Goal: Transaction & Acquisition: Purchase product/service

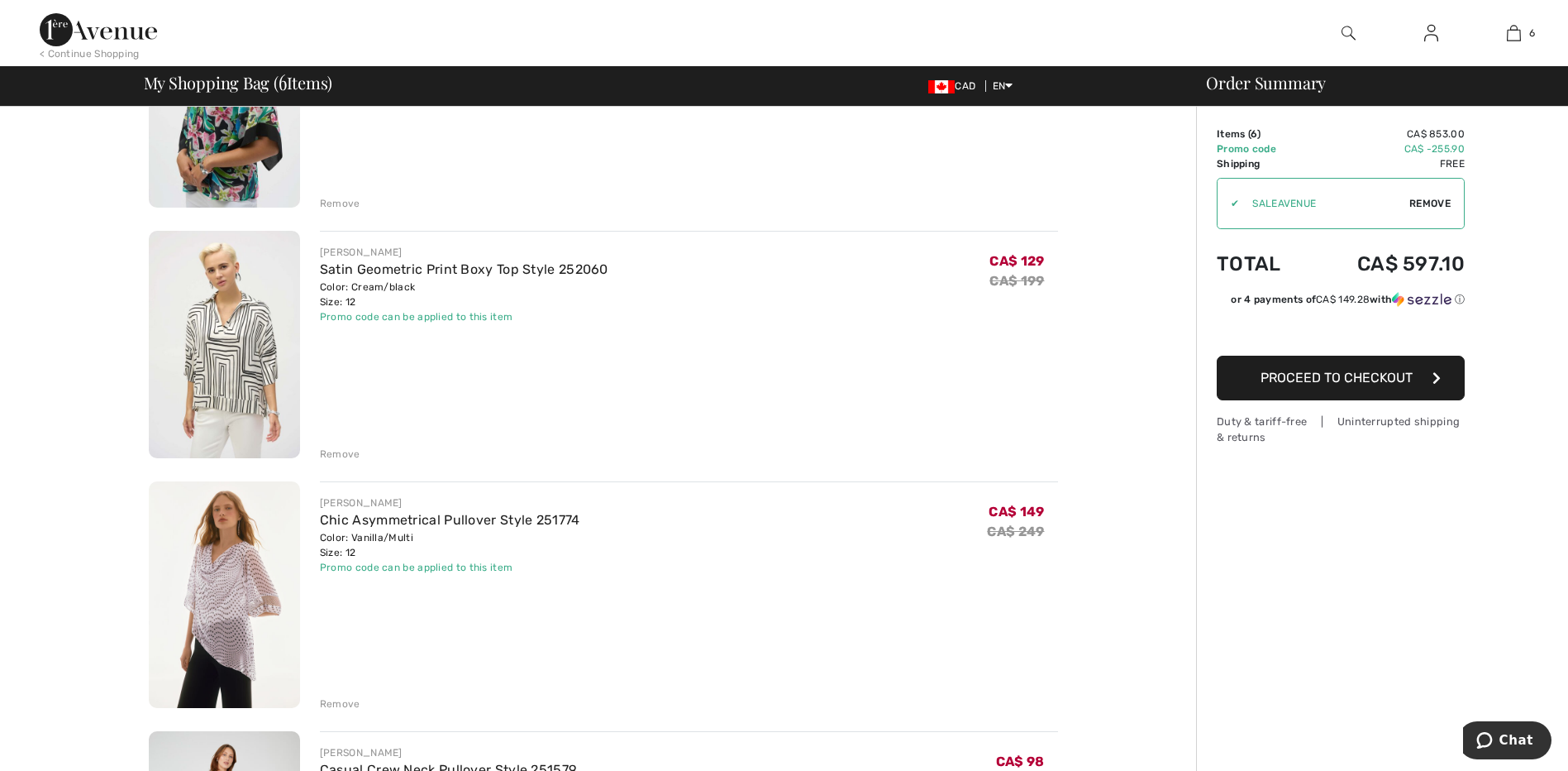
scroll to position [744, 0]
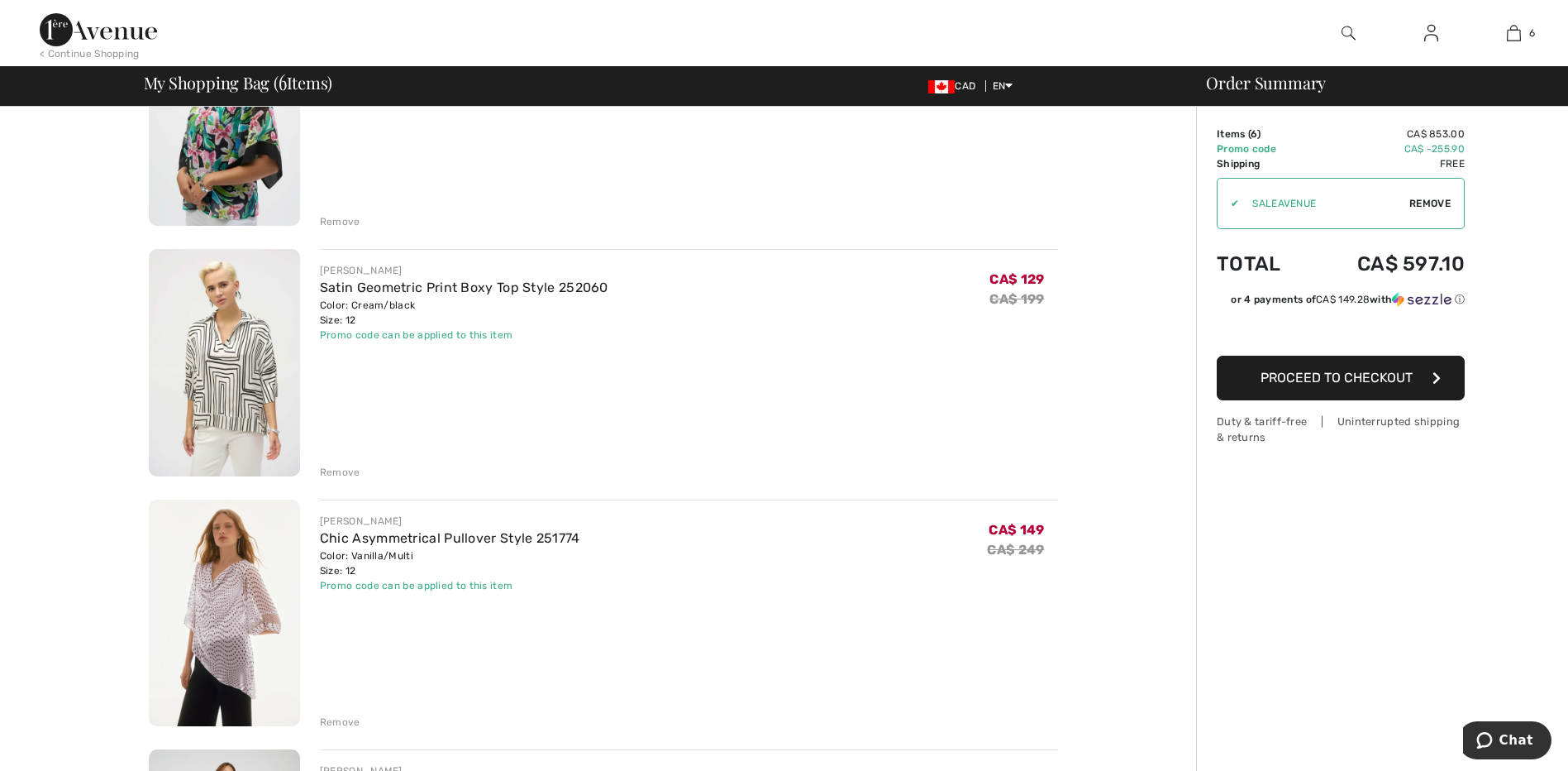
click at [338, 471] on div "Remove" at bounding box center [340, 472] width 41 height 15
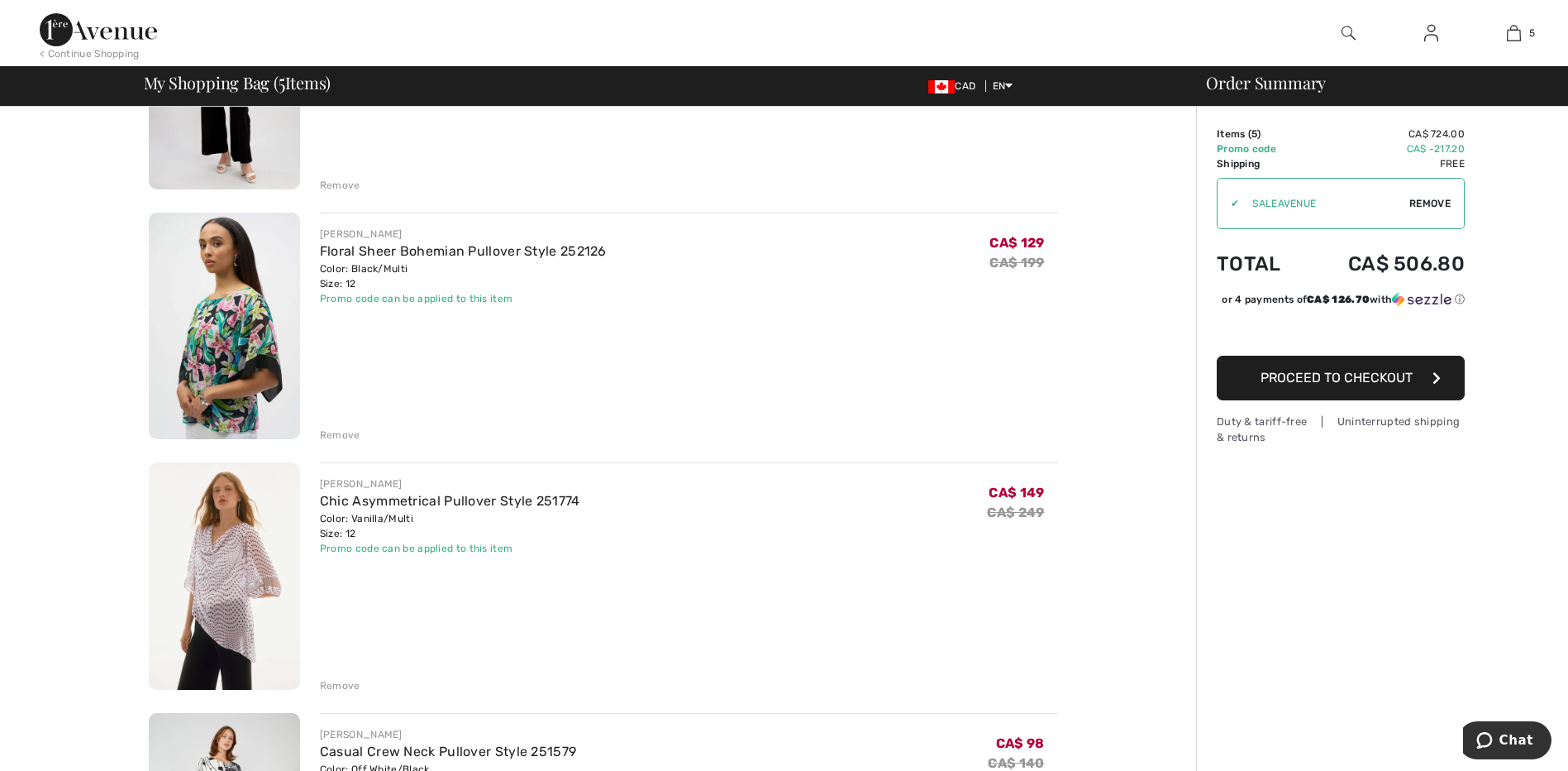
scroll to position [413, 0]
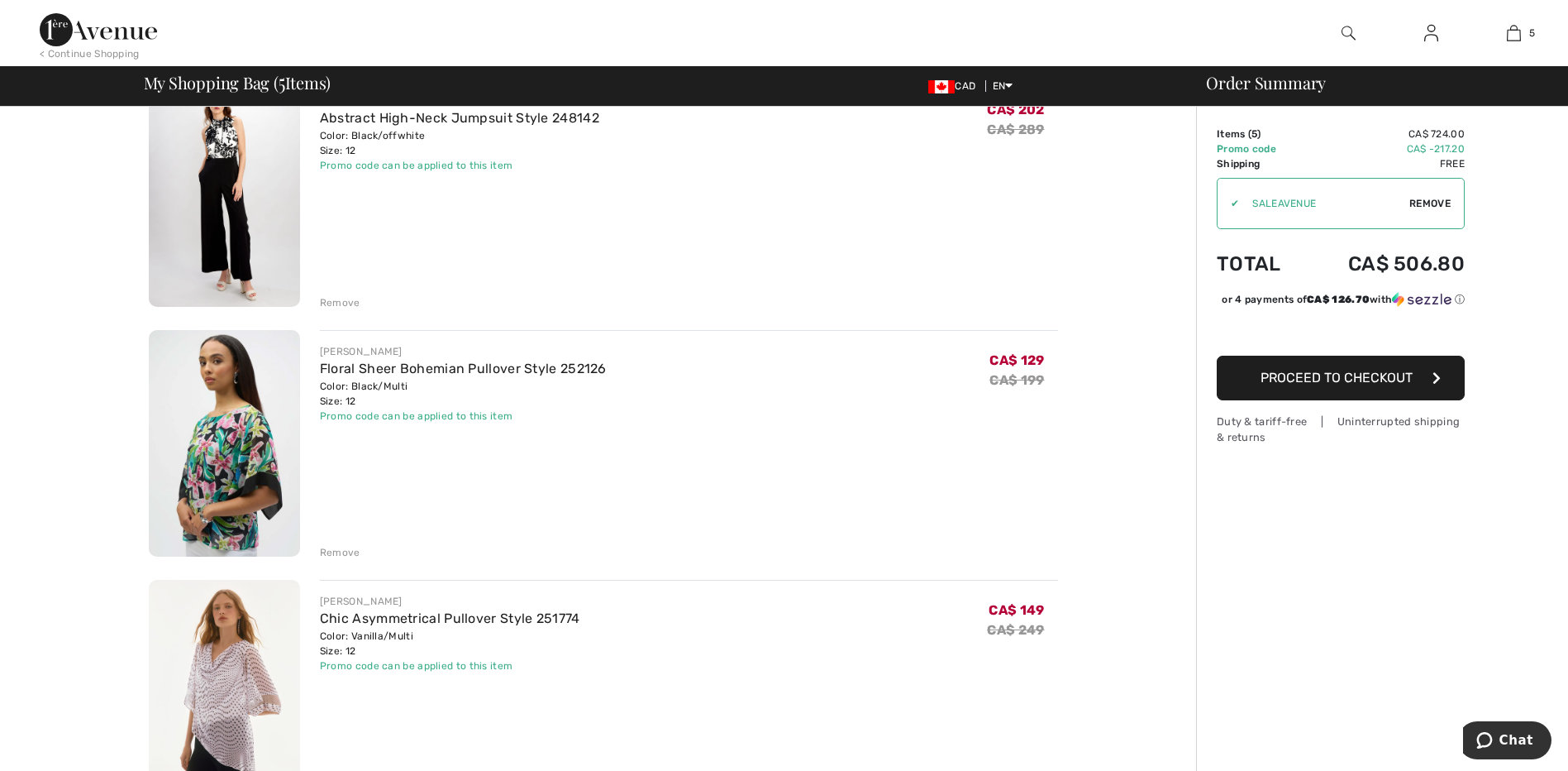
click at [331, 548] on div "Remove" at bounding box center [340, 552] width 41 height 15
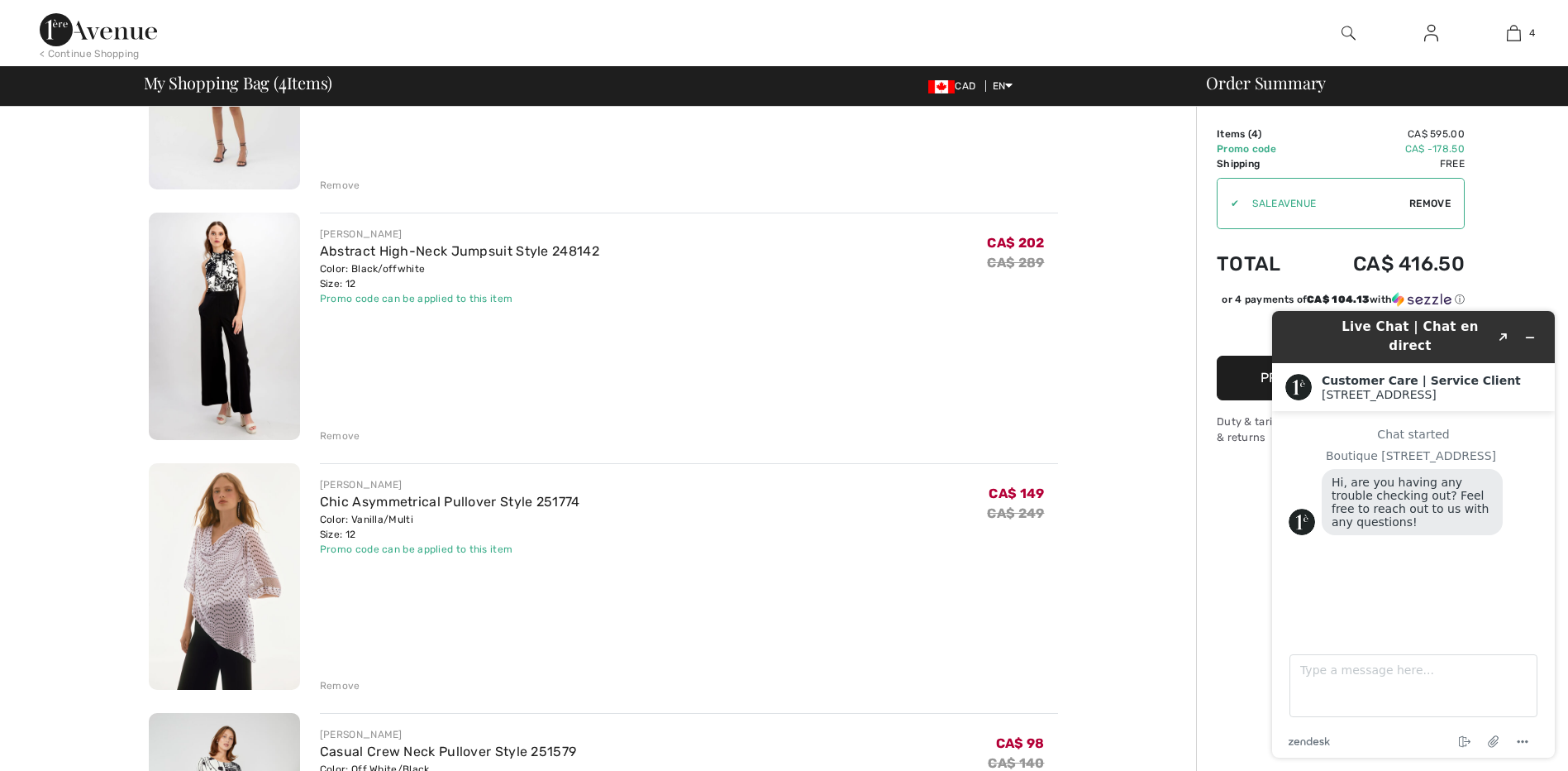
scroll to position [166, 0]
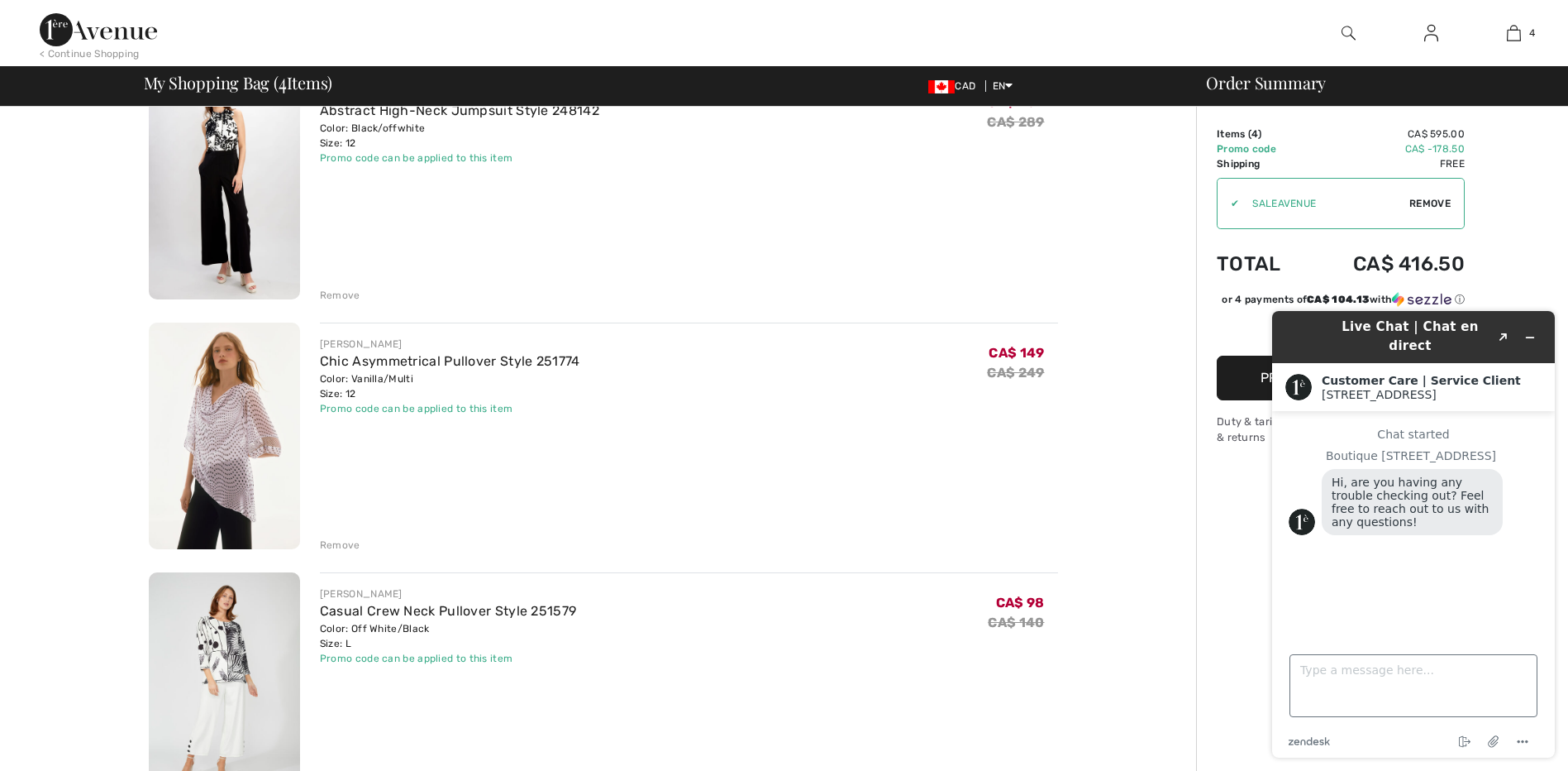
scroll to position [496, 0]
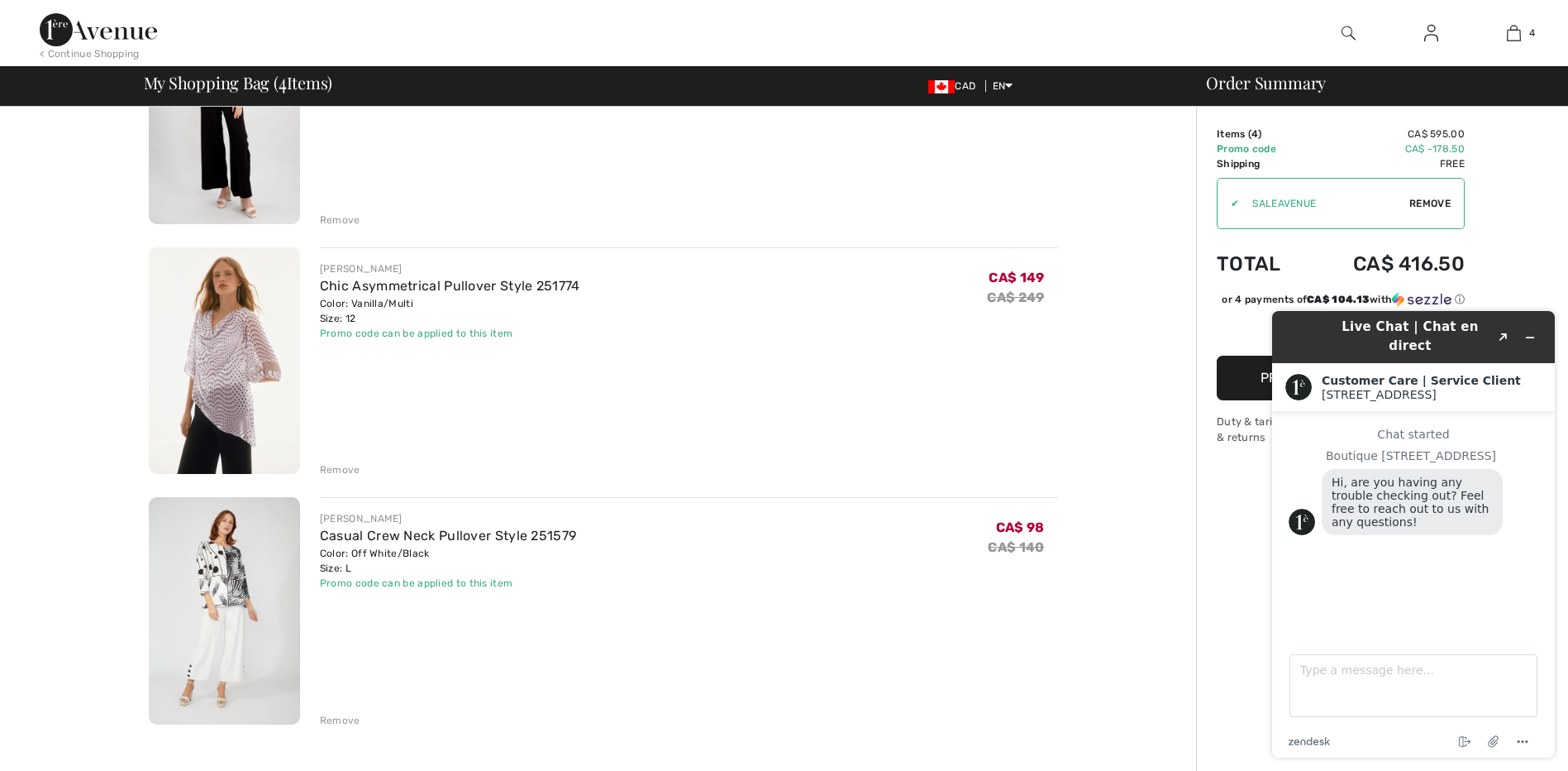
click at [1246, 540] on div "Order Summary Details Items ( 4 ) CA$ 595.00 Promo code CA$ -178.50 Shipping Fr…" at bounding box center [1382, 515] width 372 height 1808
drag, startPoint x: 164, startPoint y: 291, endPoint x: 1229, endPoint y: 536, distance: 1092.8
click at [1229, 536] on div "Order Summary Details Items ( 4 ) CA$ 595.00 Promo code CA$ -178.50 Shipping Fr…" at bounding box center [1382, 515] width 372 height 1808
click at [1533, 331] on icon "Minimize widget" at bounding box center [1530, 337] width 12 height 12
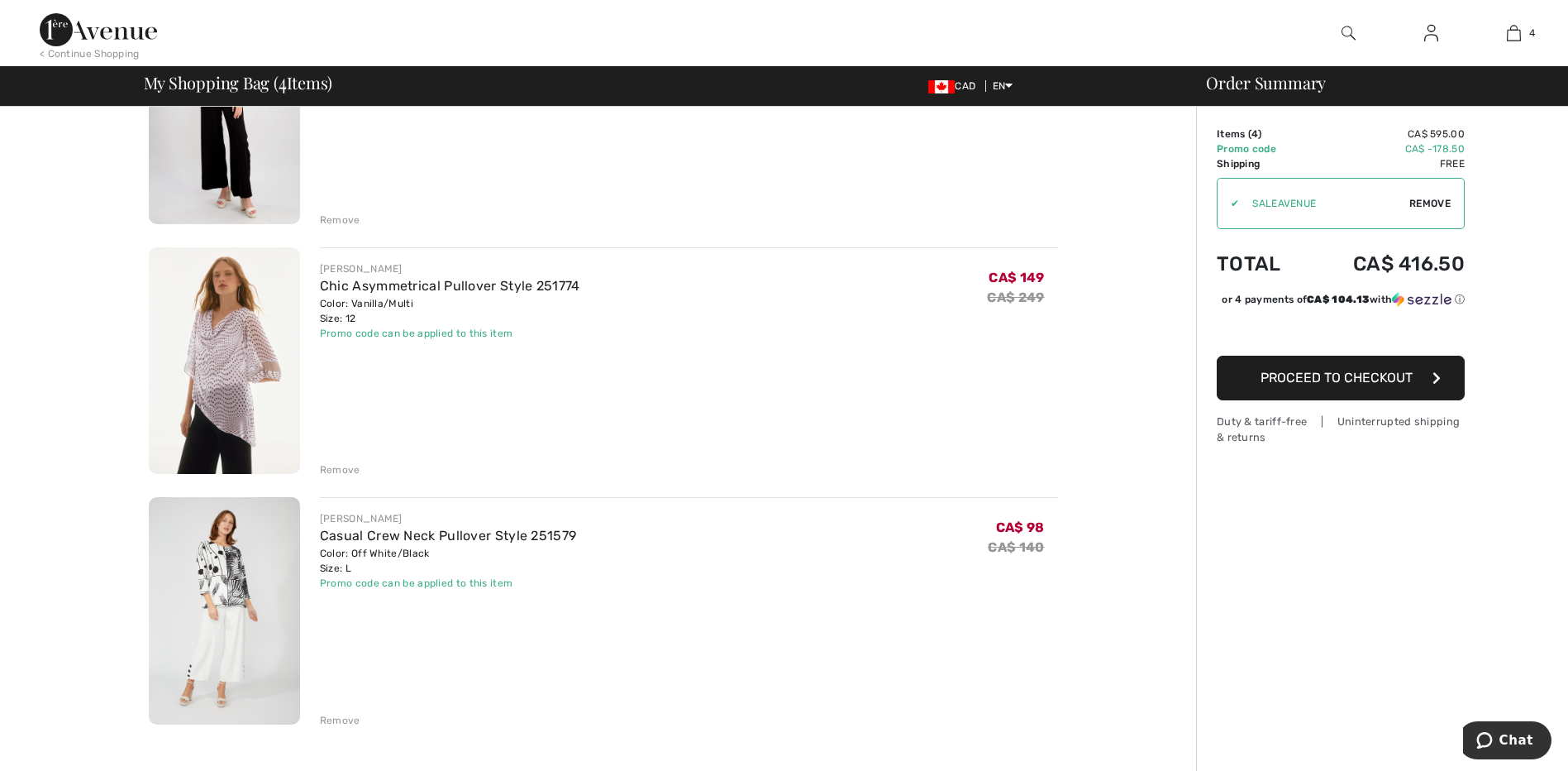
click at [1343, 378] on span "Proceed to Checkout" at bounding box center [1336, 377] width 152 height 16
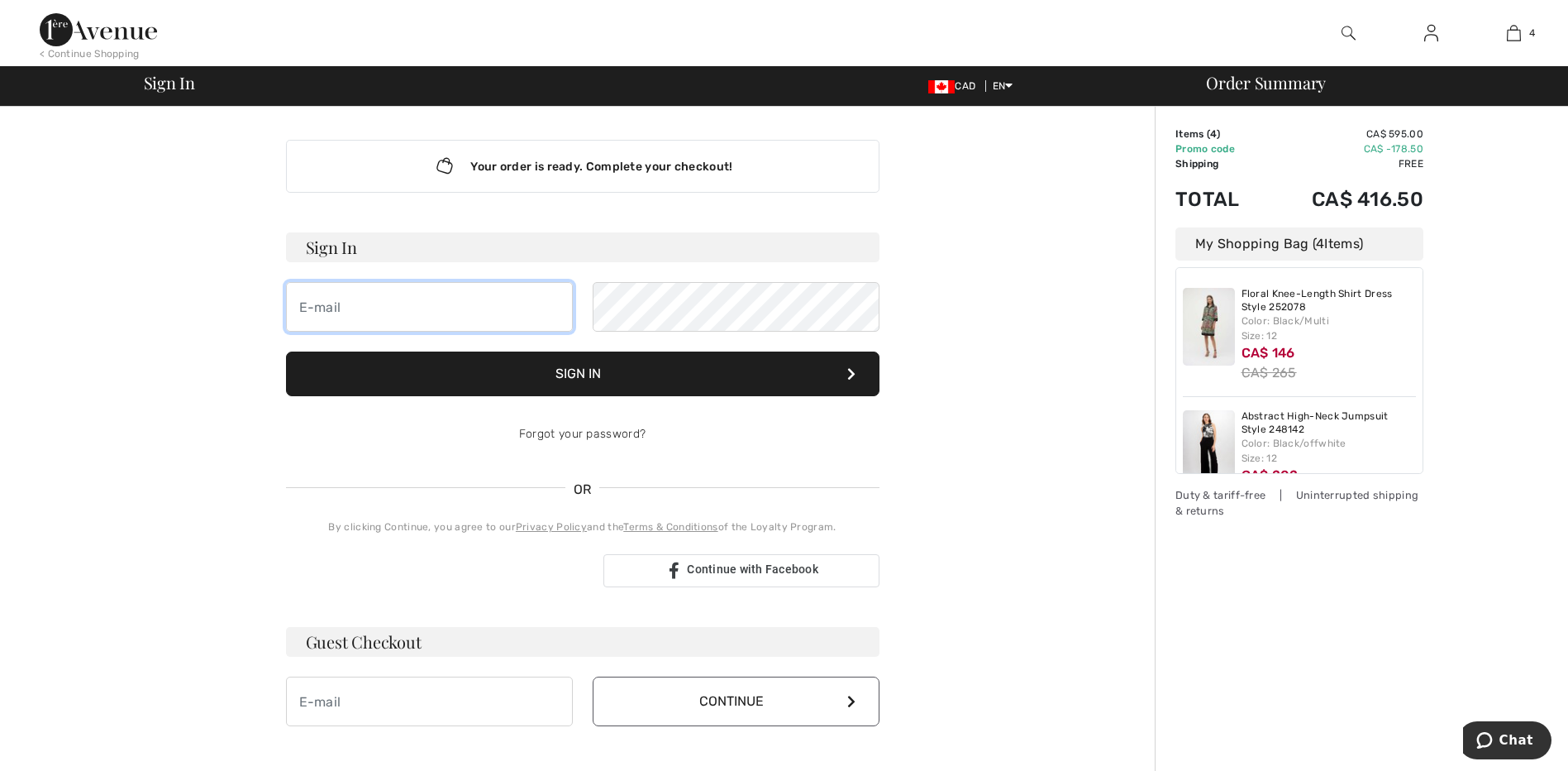
type input "[EMAIL_ADDRESS][DOMAIN_NAME]"
click at [586, 366] on button "Sign In" at bounding box center [582, 373] width 593 height 45
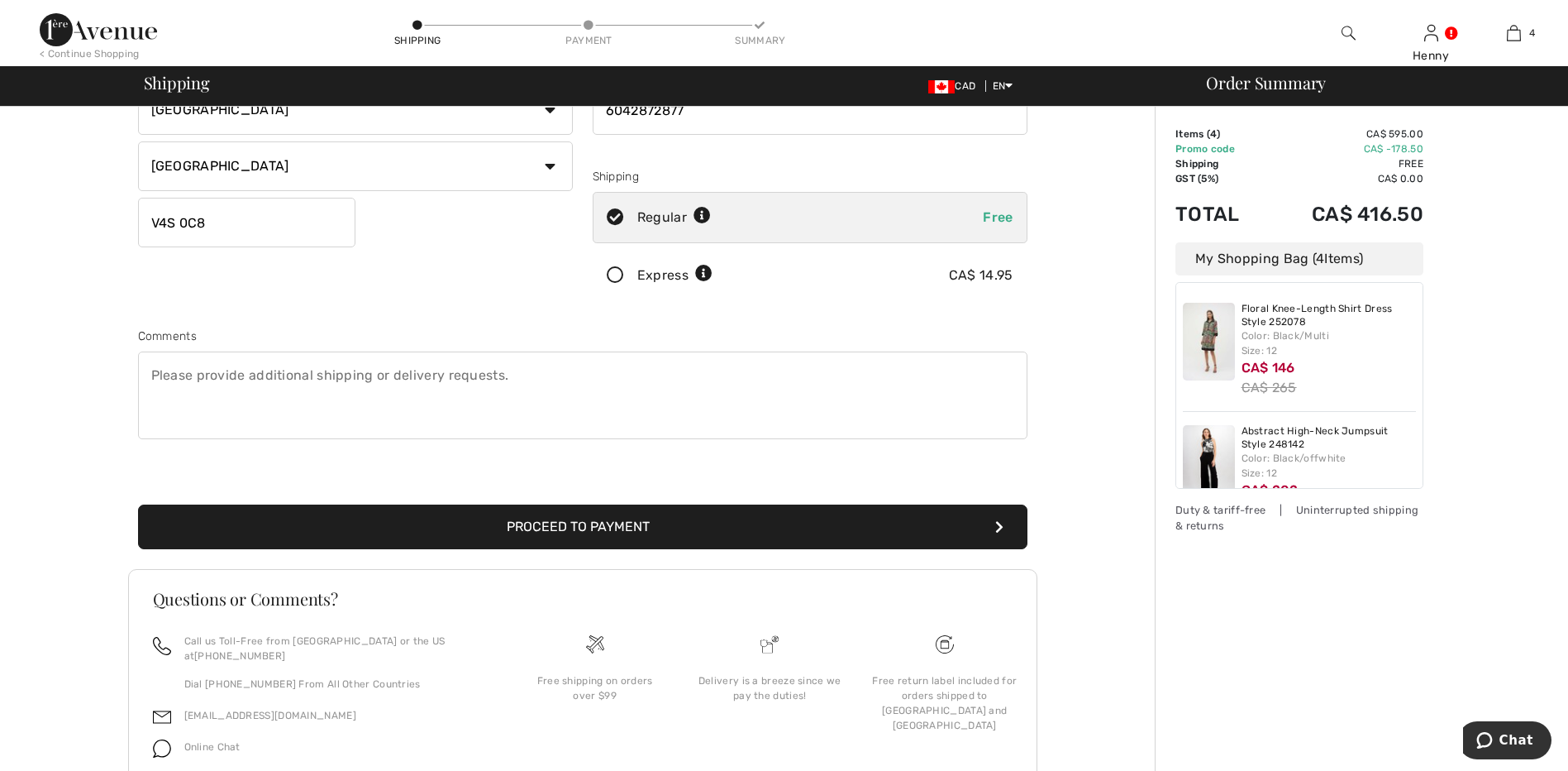
scroll to position [291, 0]
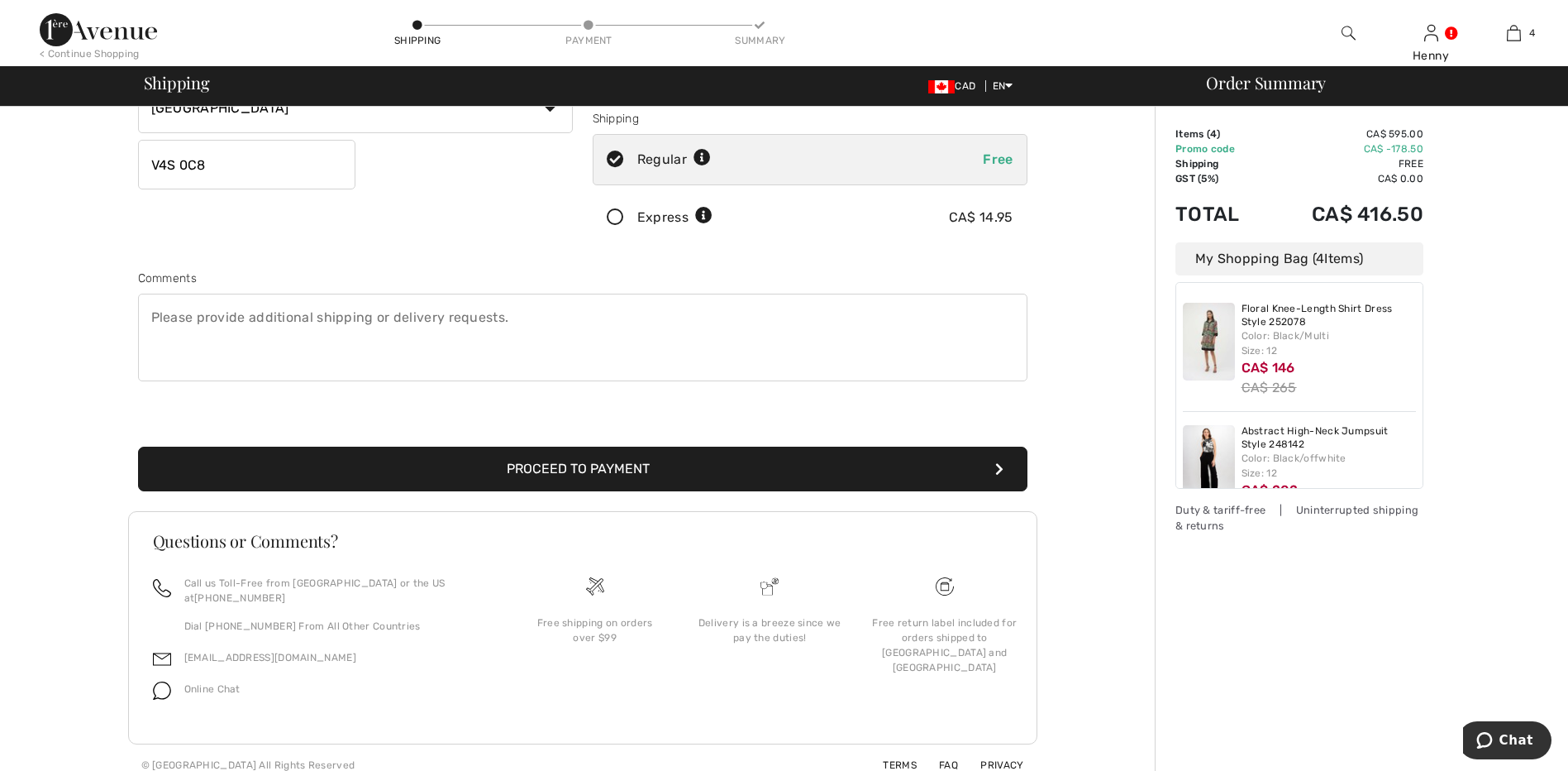
click at [523, 466] on button "Proceed to Payment" at bounding box center [583, 469] width 890 height 45
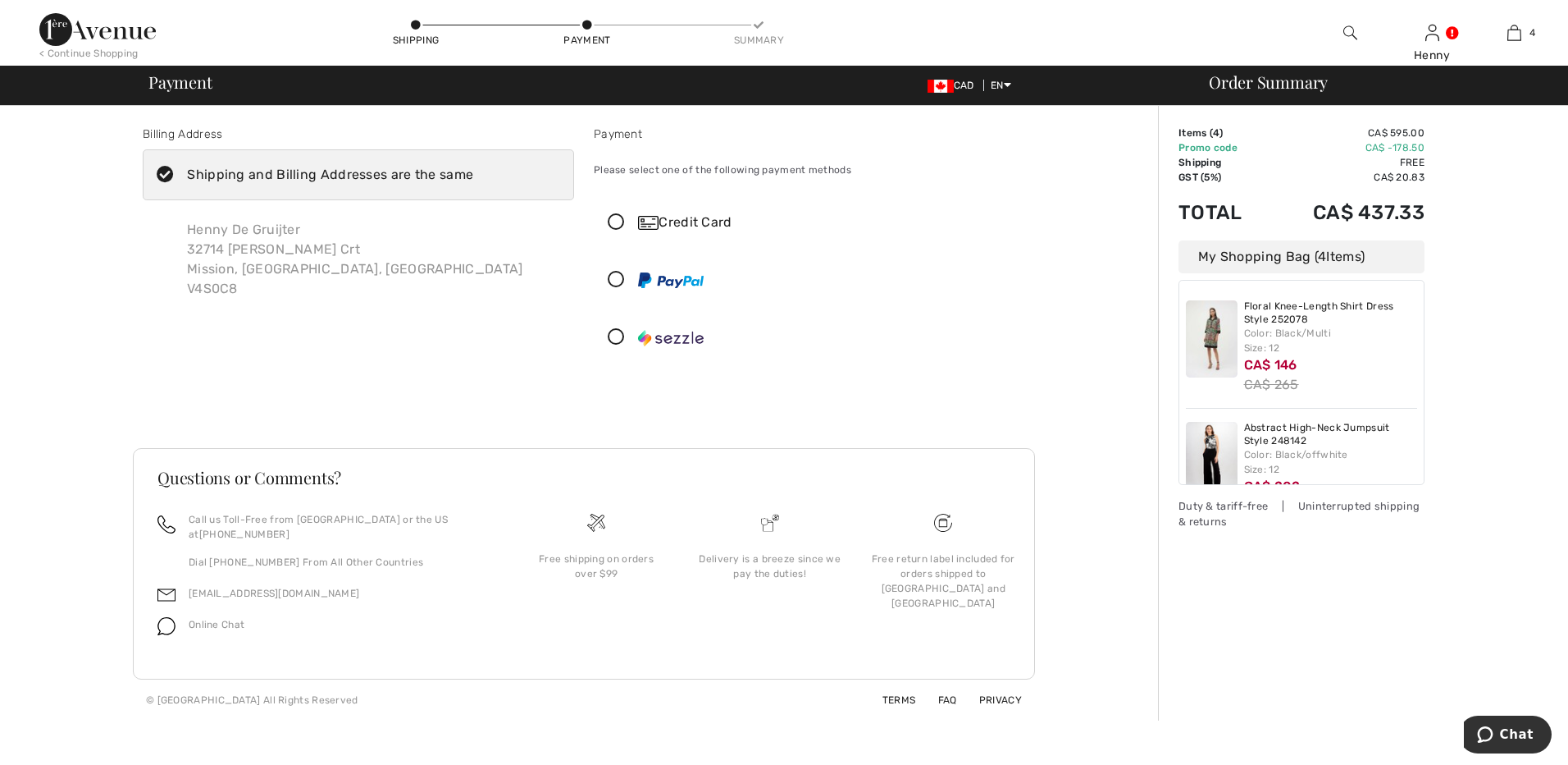
click at [617, 217] on icon at bounding box center [616, 222] width 44 height 17
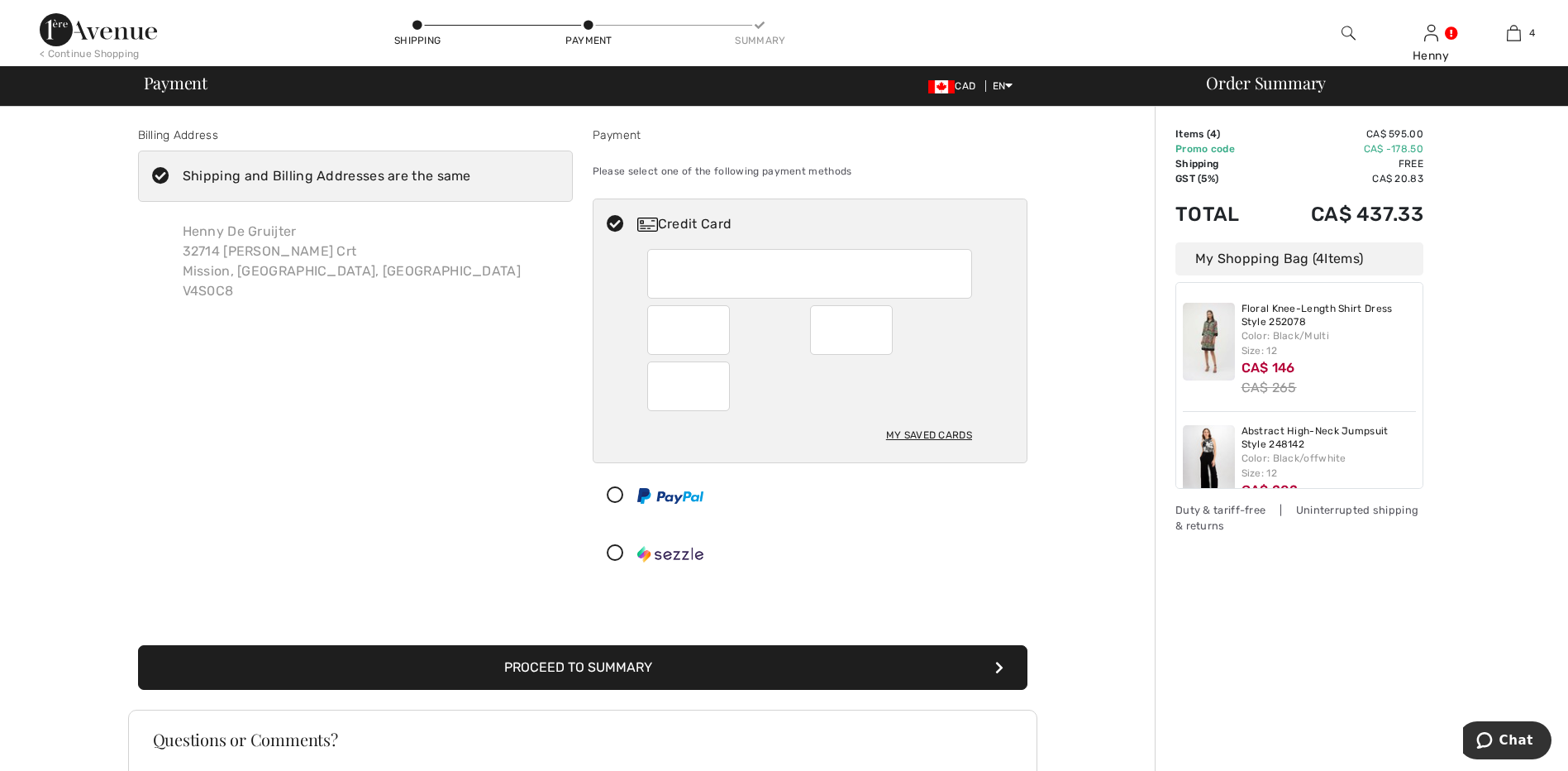
click at [651, 262] on div at bounding box center [809, 273] width 325 height 50
click at [759, 656] on button "Proceed to Summary" at bounding box center [583, 668] width 890 height 45
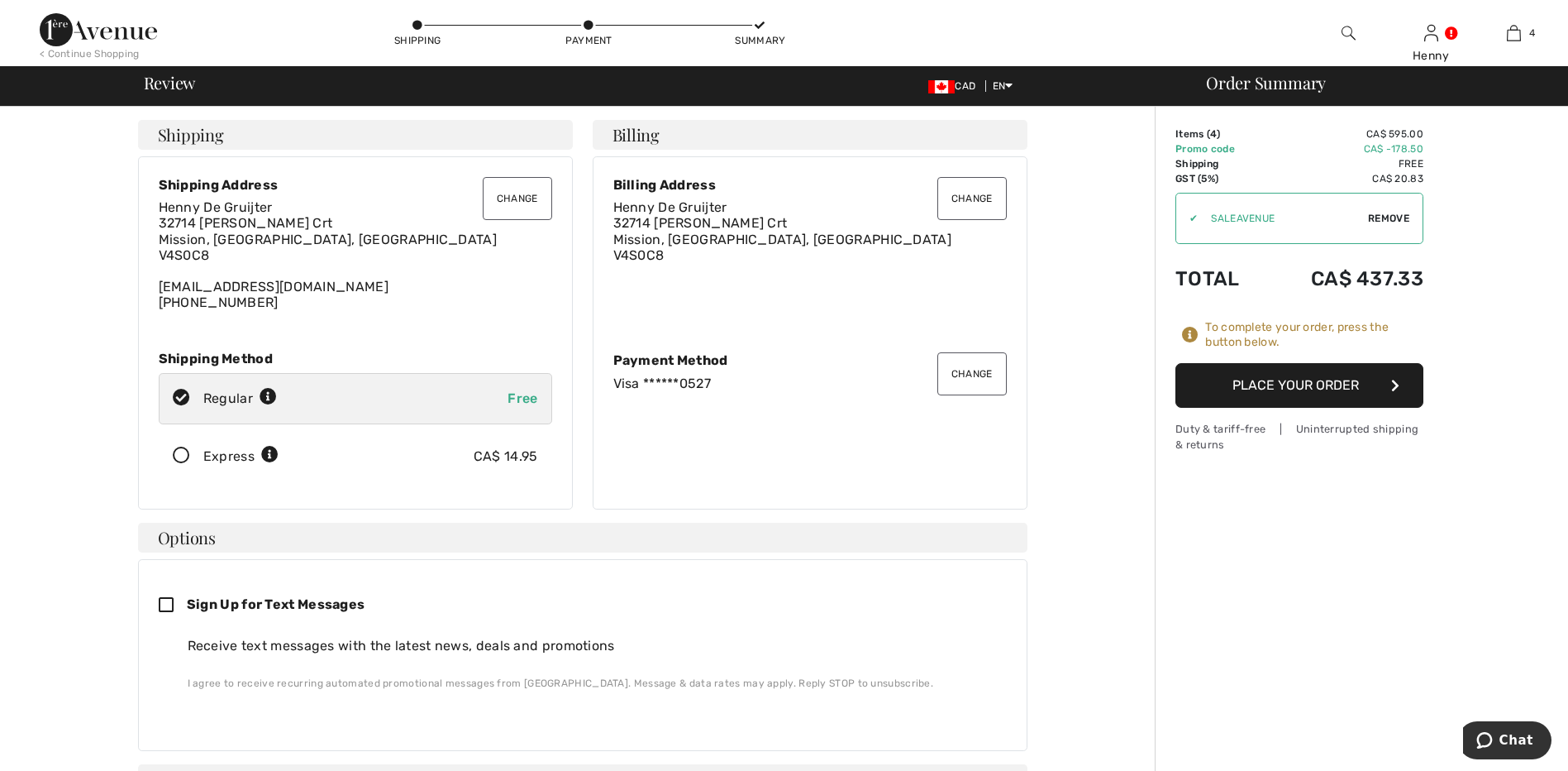
click at [514, 198] on button "Change" at bounding box center [516, 199] width 69 height 43
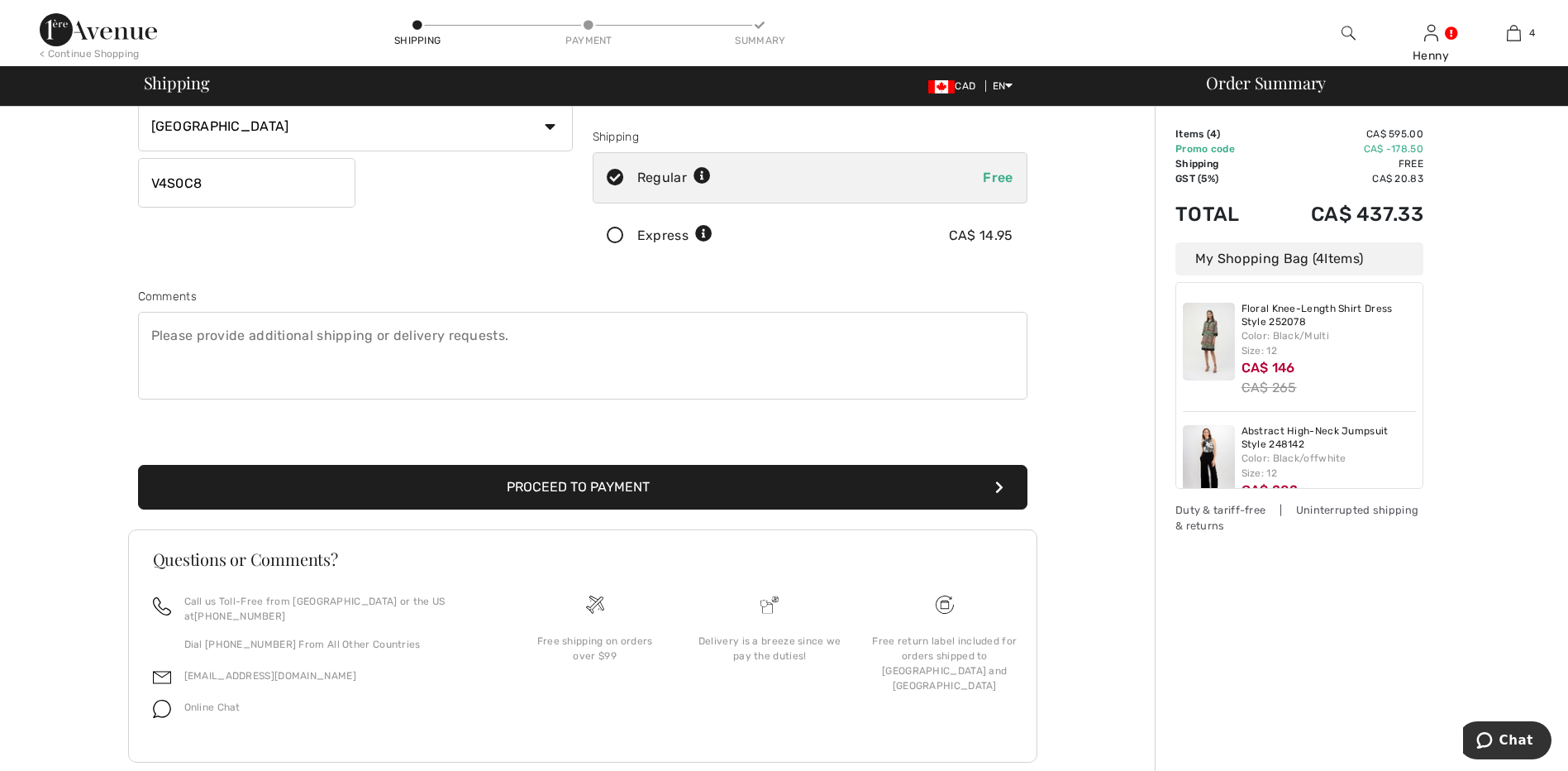
scroll to position [291, 0]
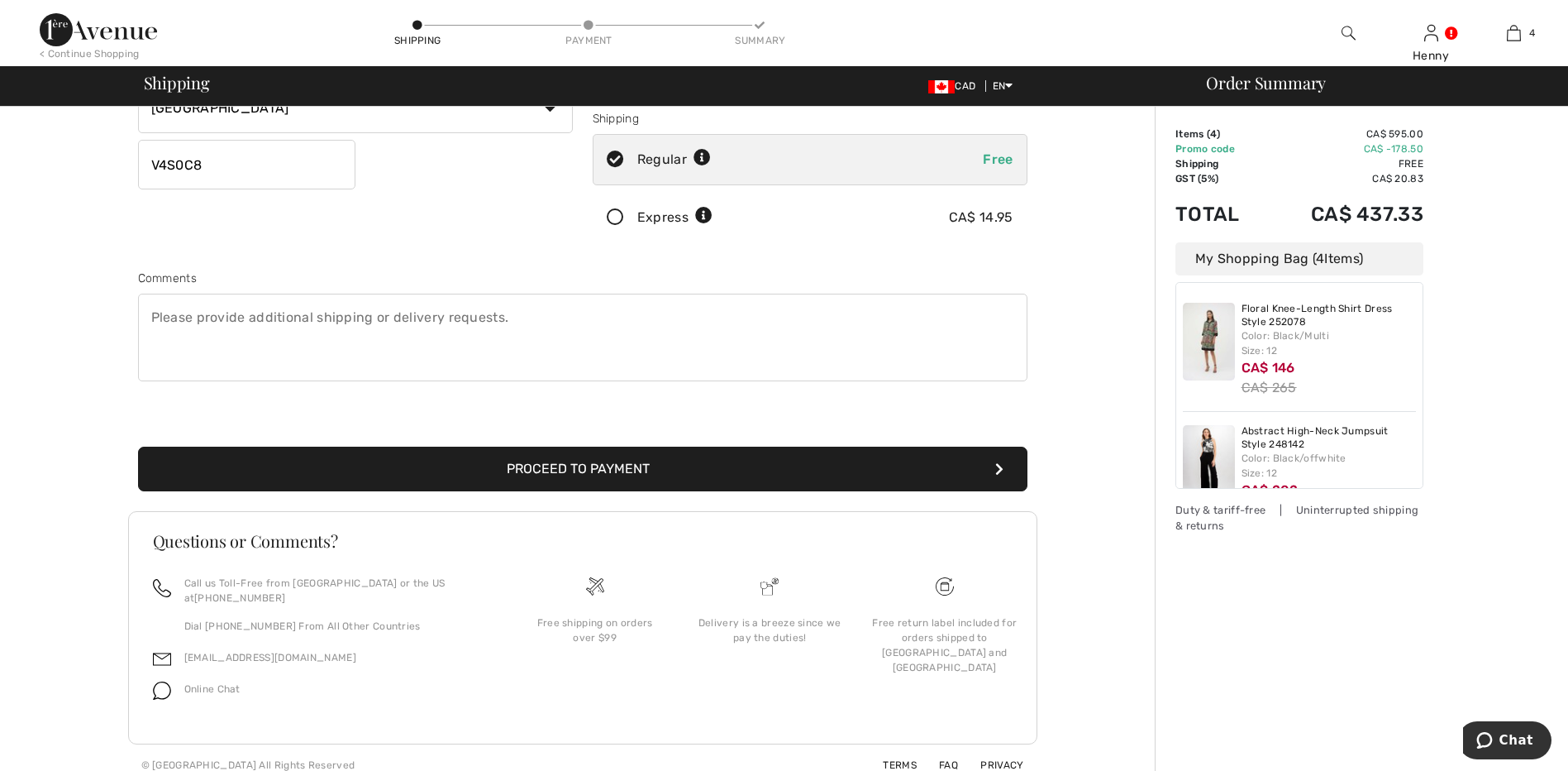
type input "12508812208"
click at [596, 460] on button "Proceed to Payment" at bounding box center [583, 469] width 890 height 45
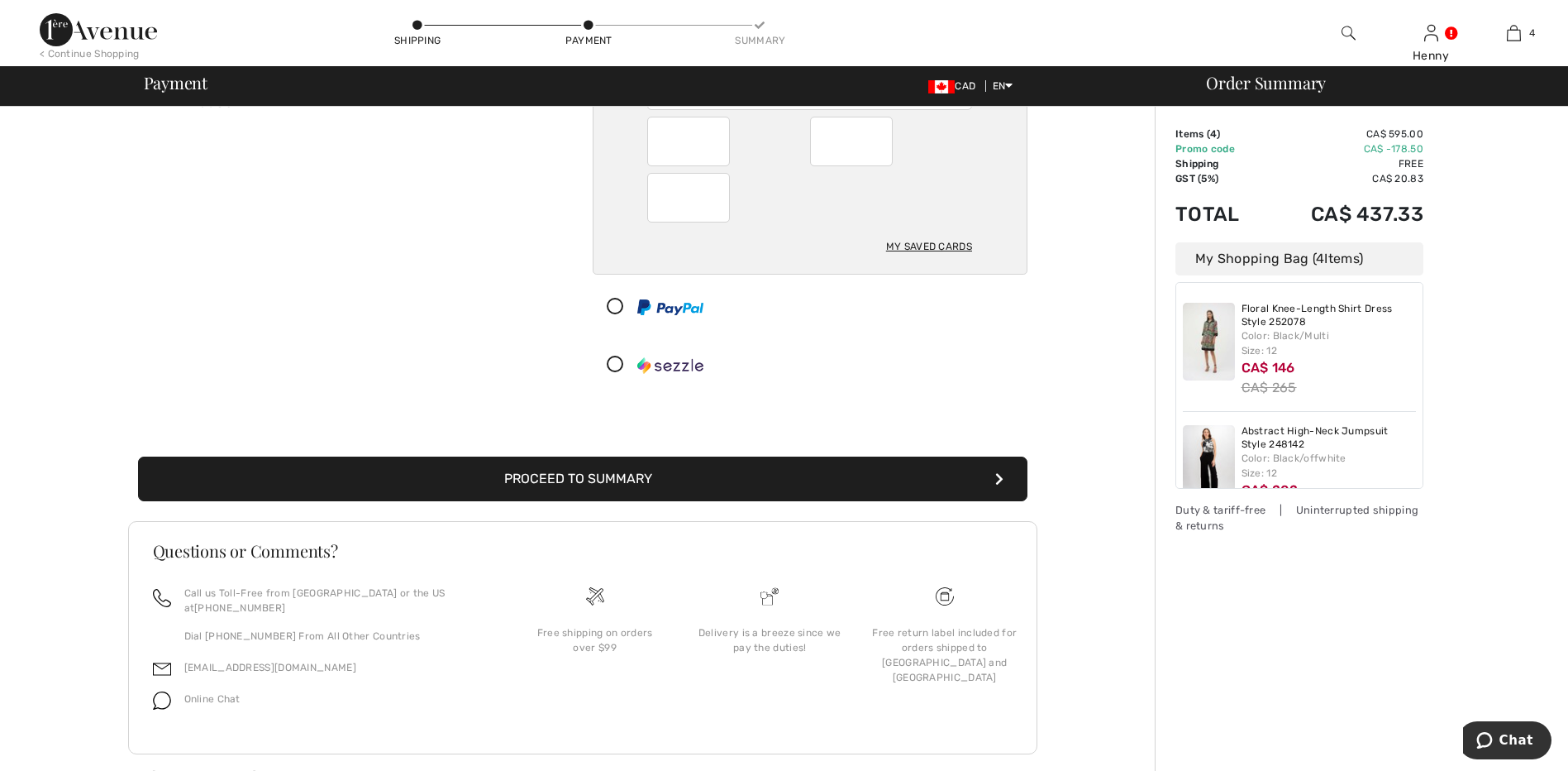
scroll to position [199, 0]
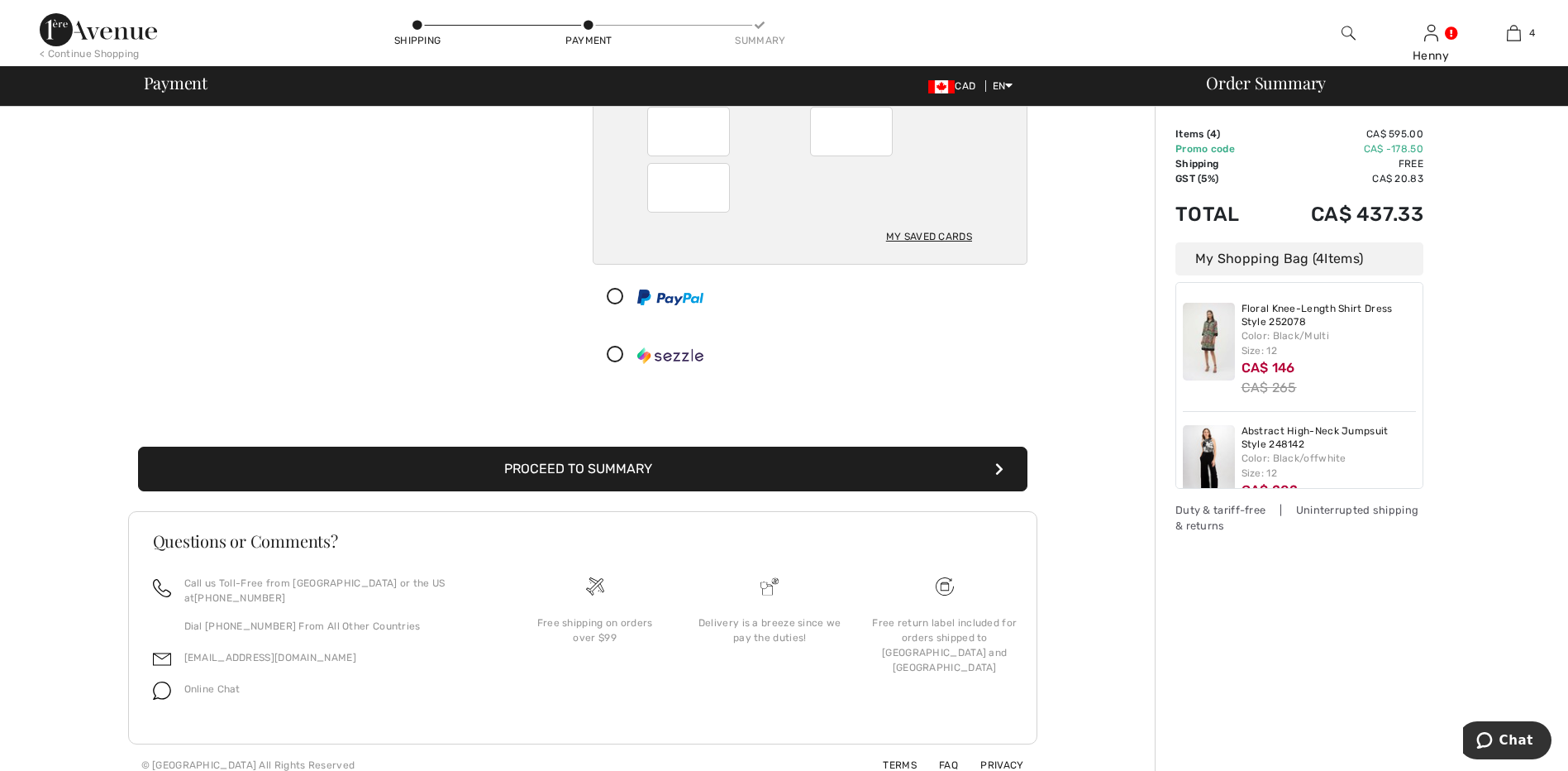
click at [632, 467] on button "Proceed to Summary" at bounding box center [583, 469] width 890 height 45
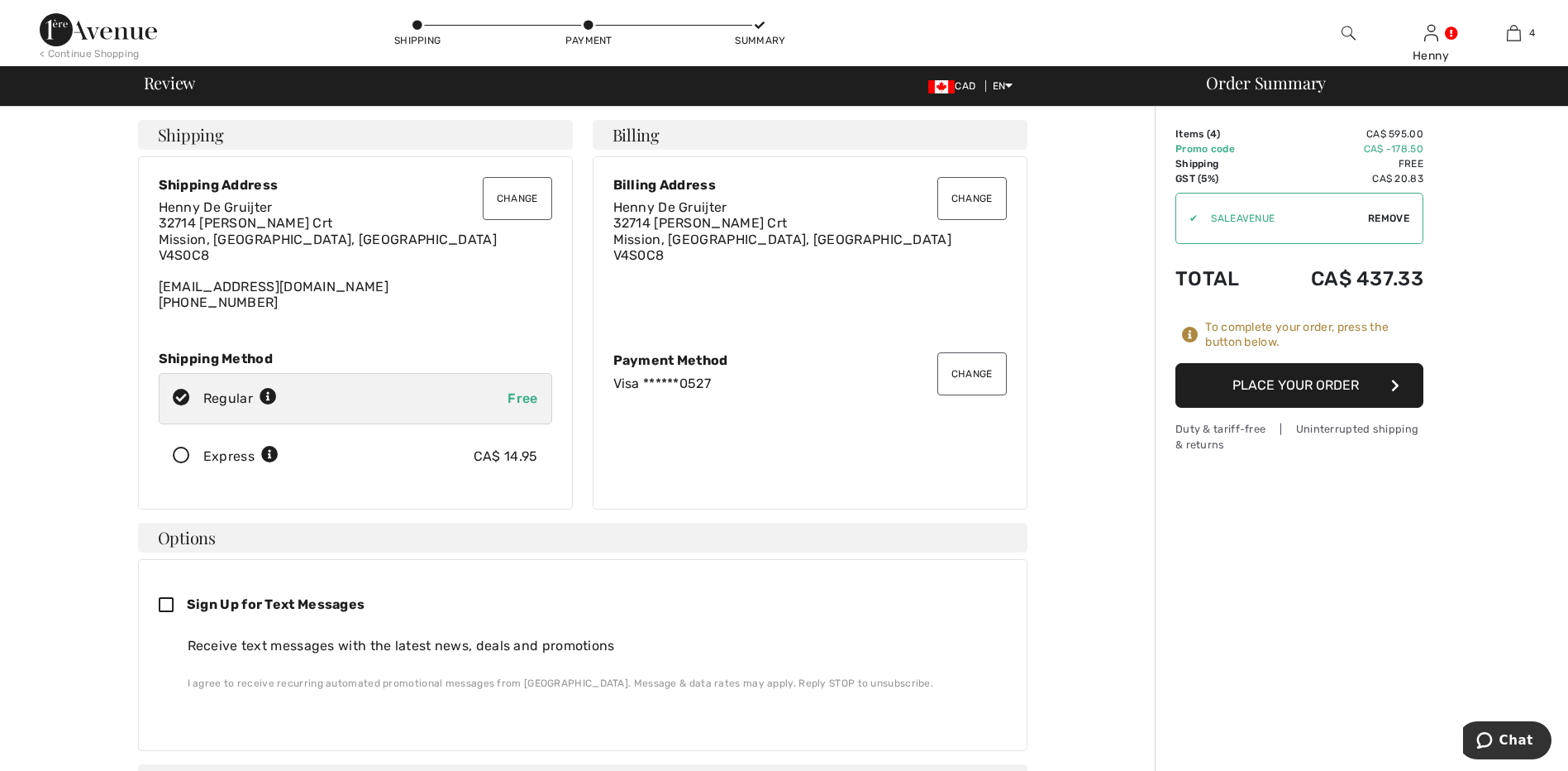
click at [1293, 373] on button "Place Your Order" at bounding box center [1299, 385] width 248 height 45
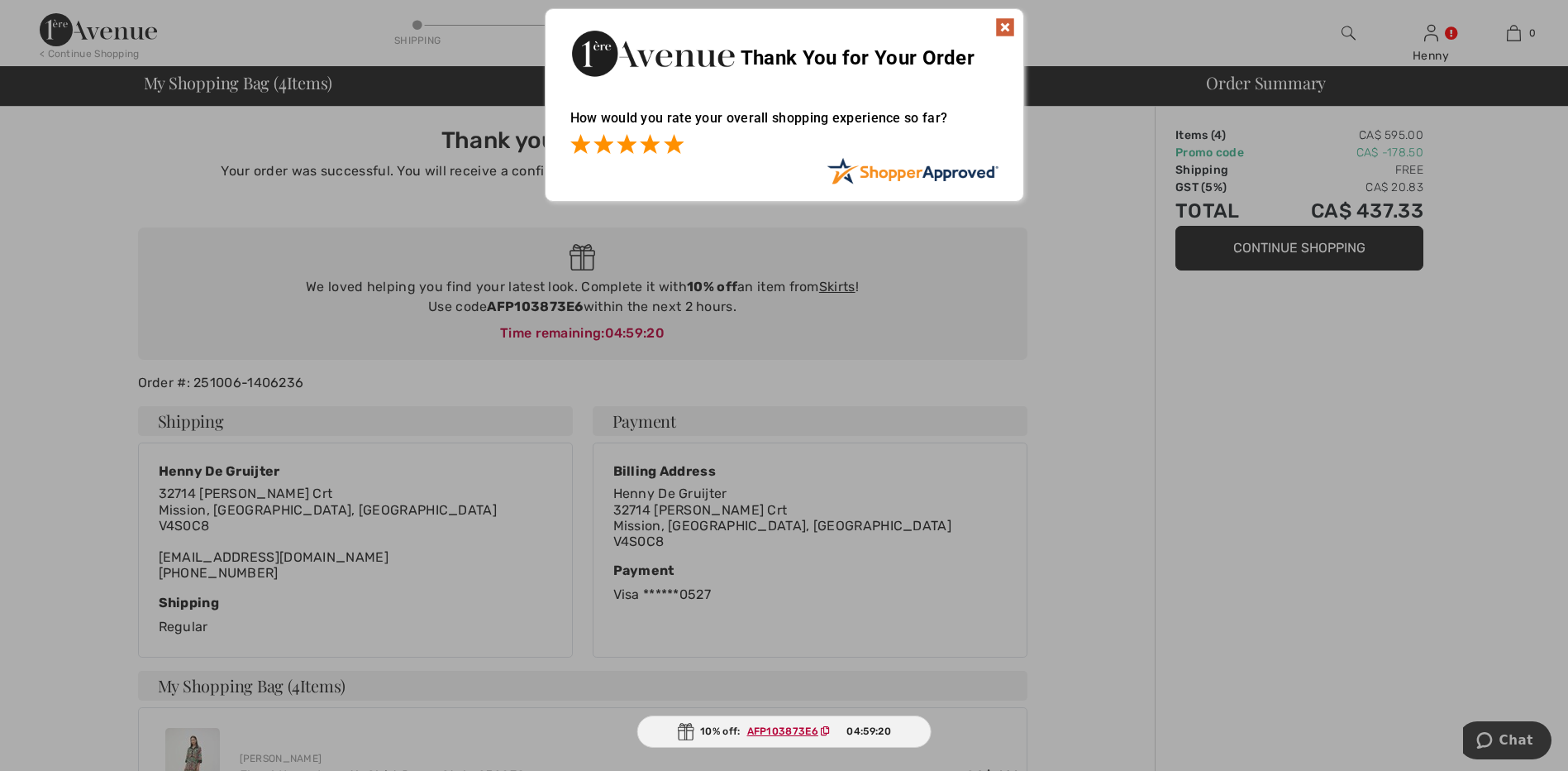
click at [676, 142] on span at bounding box center [673, 143] width 19 height 19
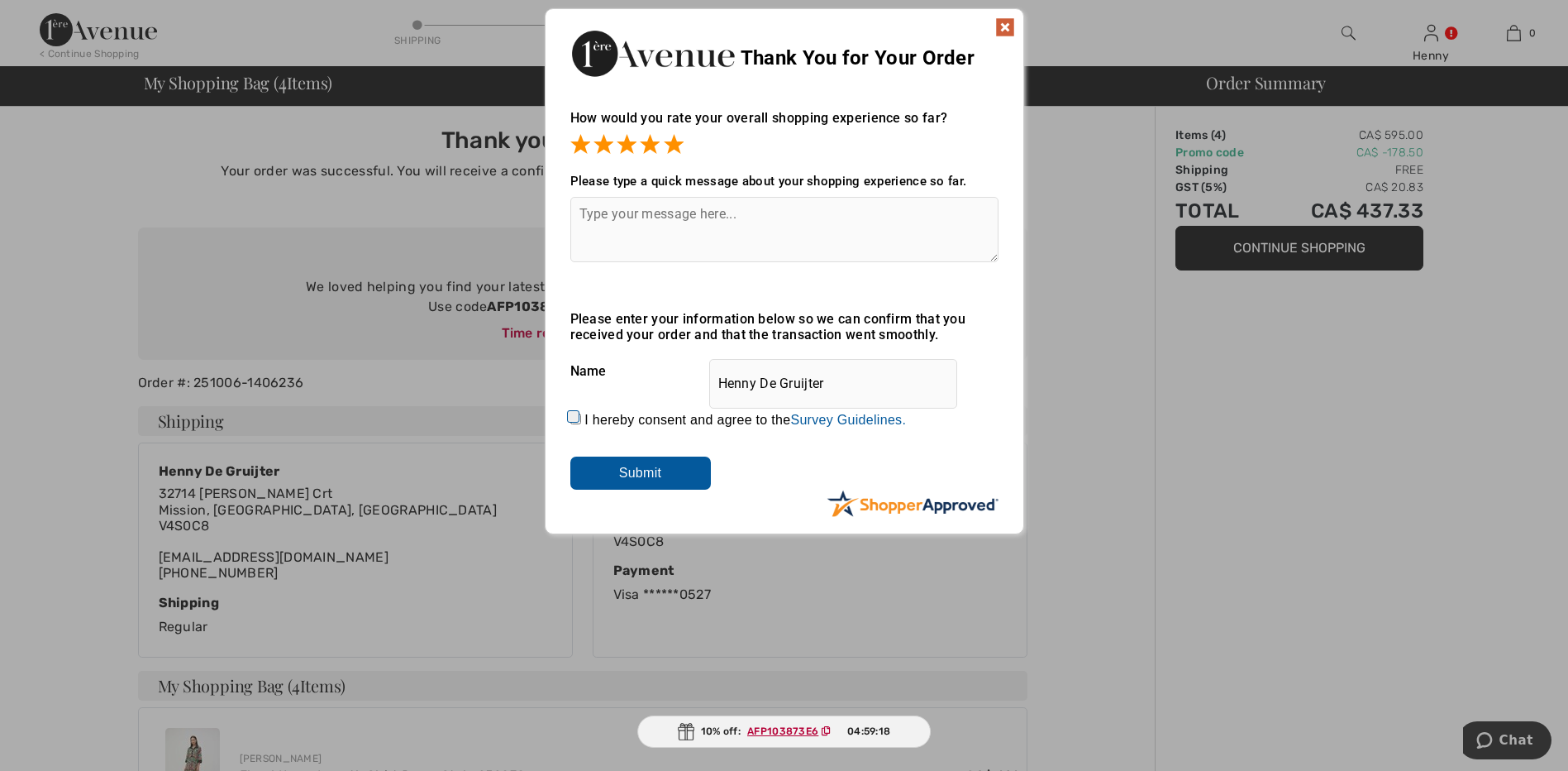
click at [579, 413] on input "I hereby consent and agree to the By submitting a review, you grant permission …" at bounding box center [575, 418] width 11 height 11
checkbox input "true"
click at [630, 465] on input "Submit" at bounding box center [640, 473] width 140 height 33
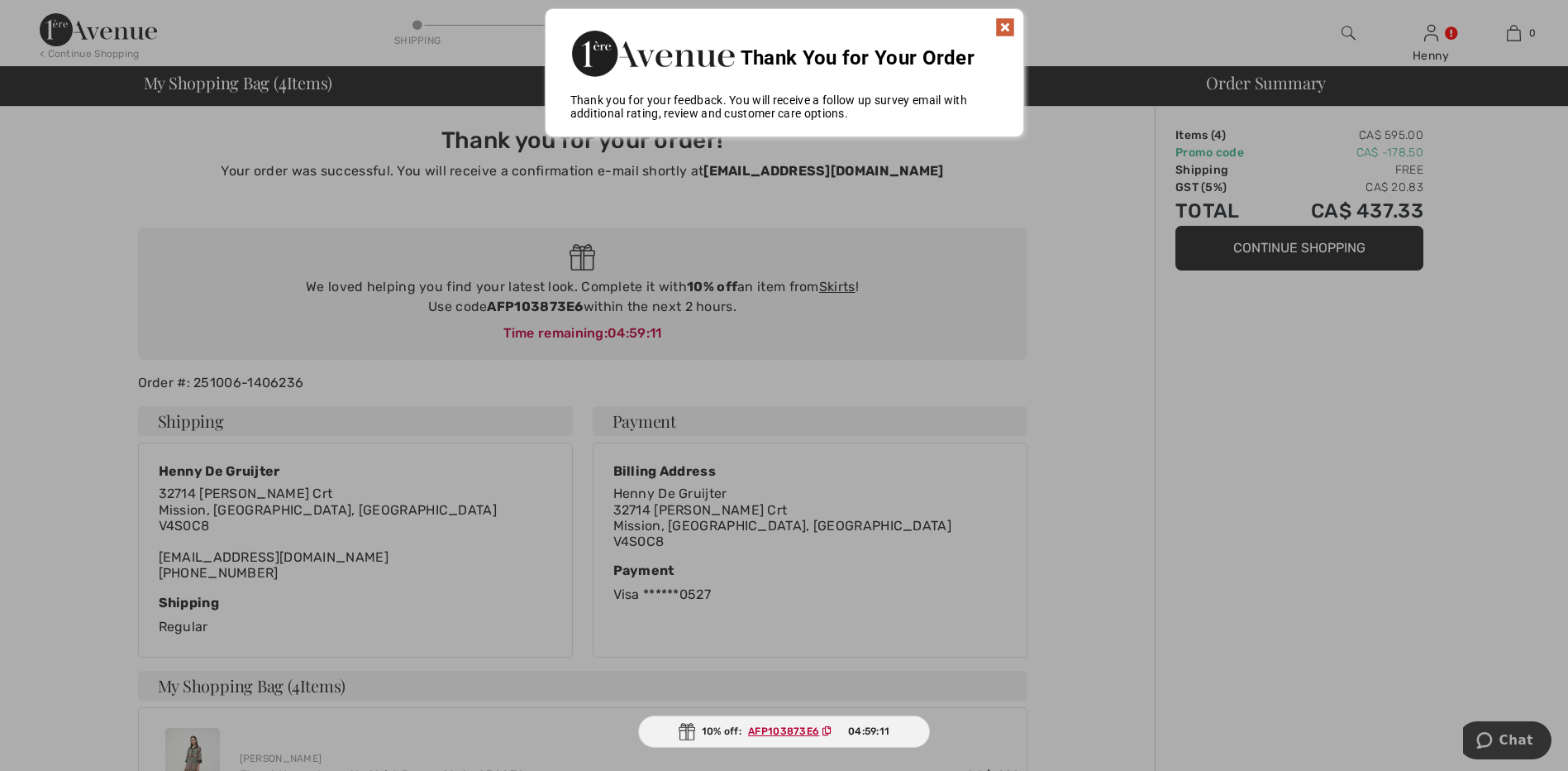
click at [1009, 21] on img at bounding box center [1005, 27] width 19 height 19
